Goal: Task Accomplishment & Management: Manage account settings

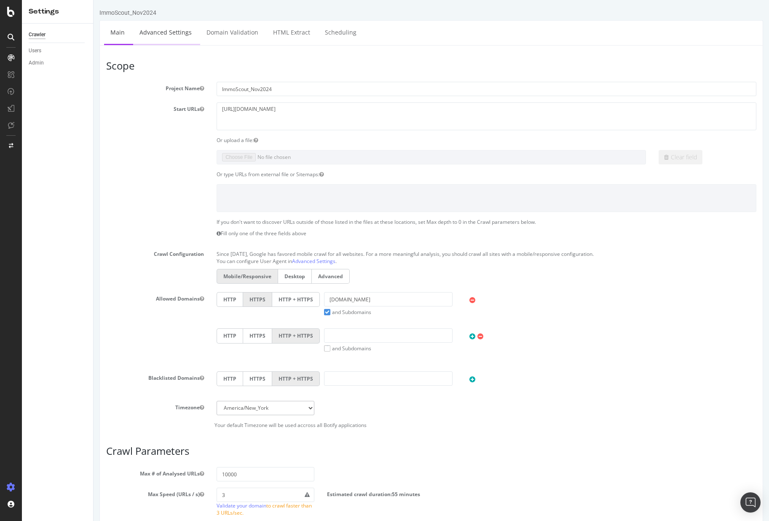
click at [155, 37] on link "Advanced Settings" at bounding box center [165, 32] width 65 height 23
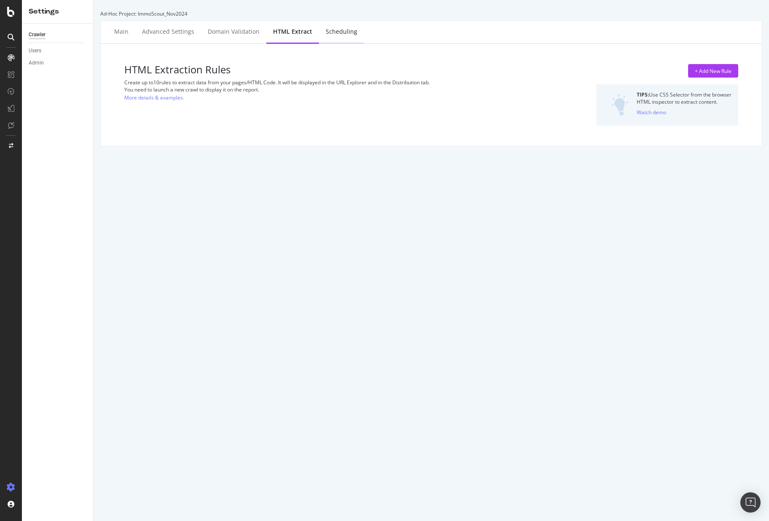
click at [340, 31] on div "Scheduling" at bounding box center [342, 31] width 32 height 8
click at [57, 8] on div "Settings" at bounding box center [58, 12] width 58 height 10
click at [8, 14] on icon at bounding box center [11, 12] width 8 height 10
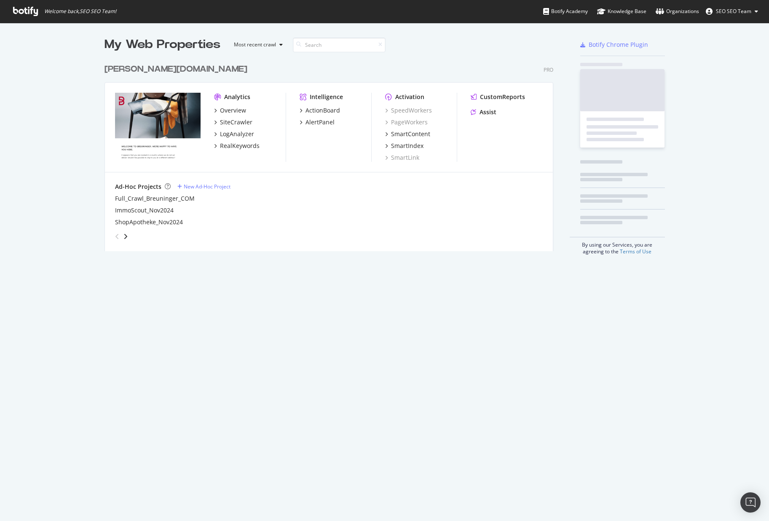
scroll to position [514, 756]
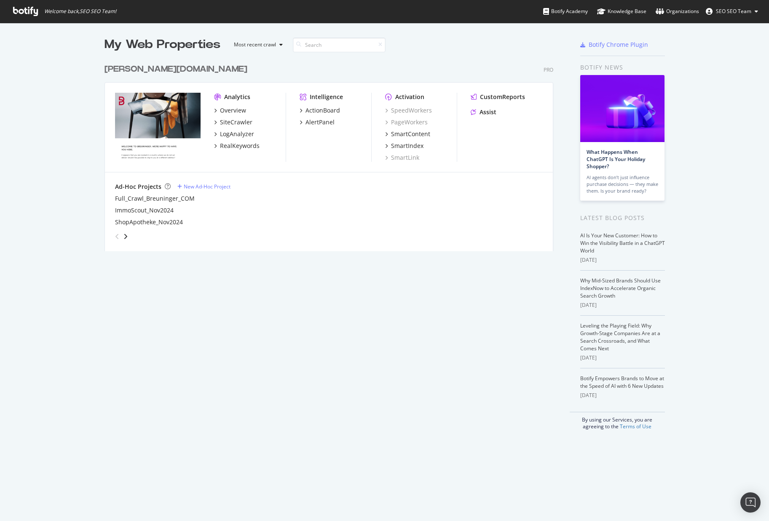
click at [118, 231] on div "angle-left" at bounding box center [117, 236] width 11 height 13
click at [165, 196] on div "Full_Crawl_Breuninger_COM" at bounding box center [155, 198] width 80 height 8
